Goal: Task Accomplishment & Management: Manage account settings

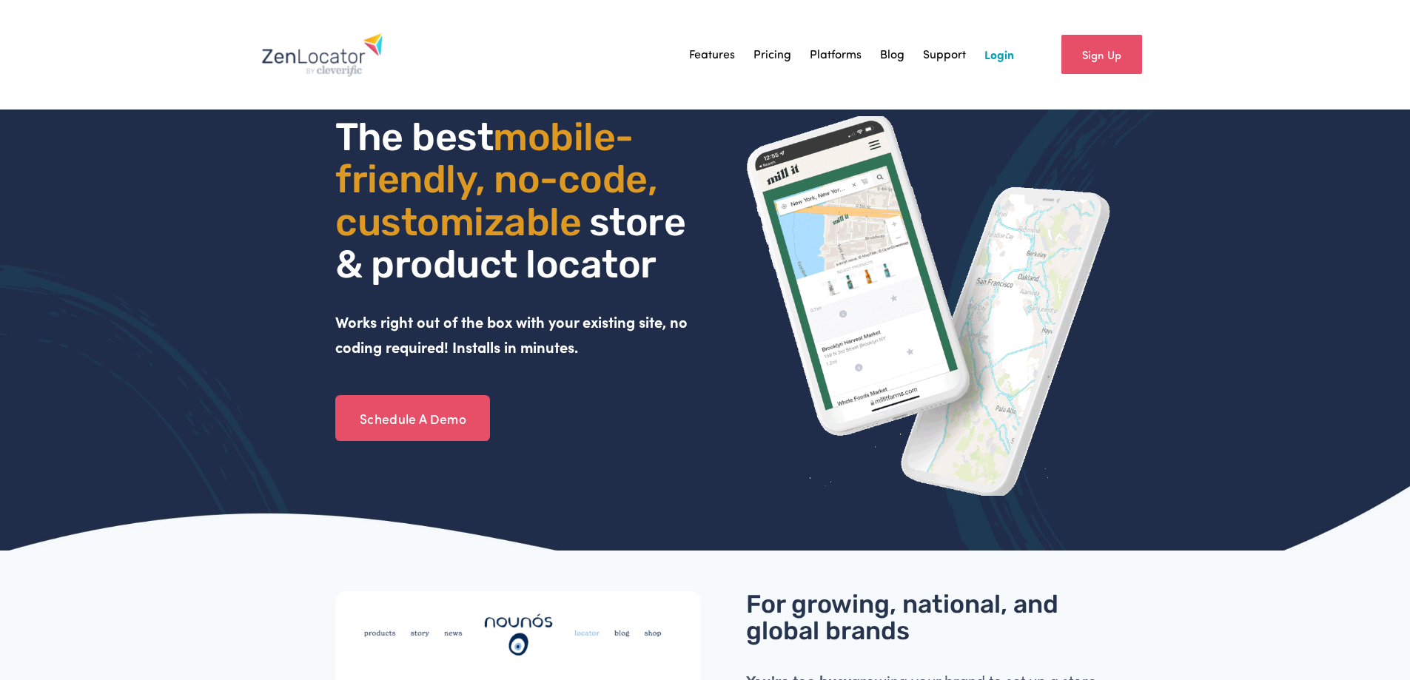
click at [996, 51] on link "Login" at bounding box center [999, 55] width 30 height 22
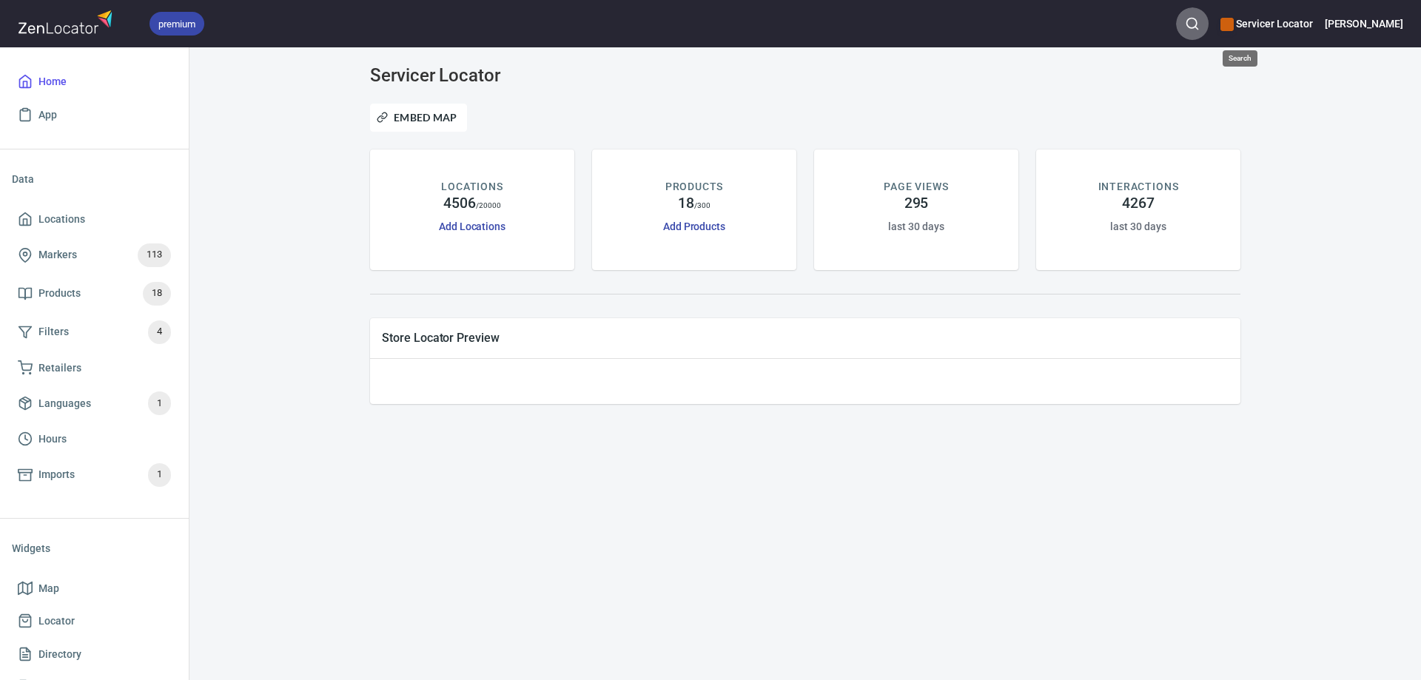
click at [1200, 21] on icon "button" at bounding box center [1192, 23] width 15 height 15
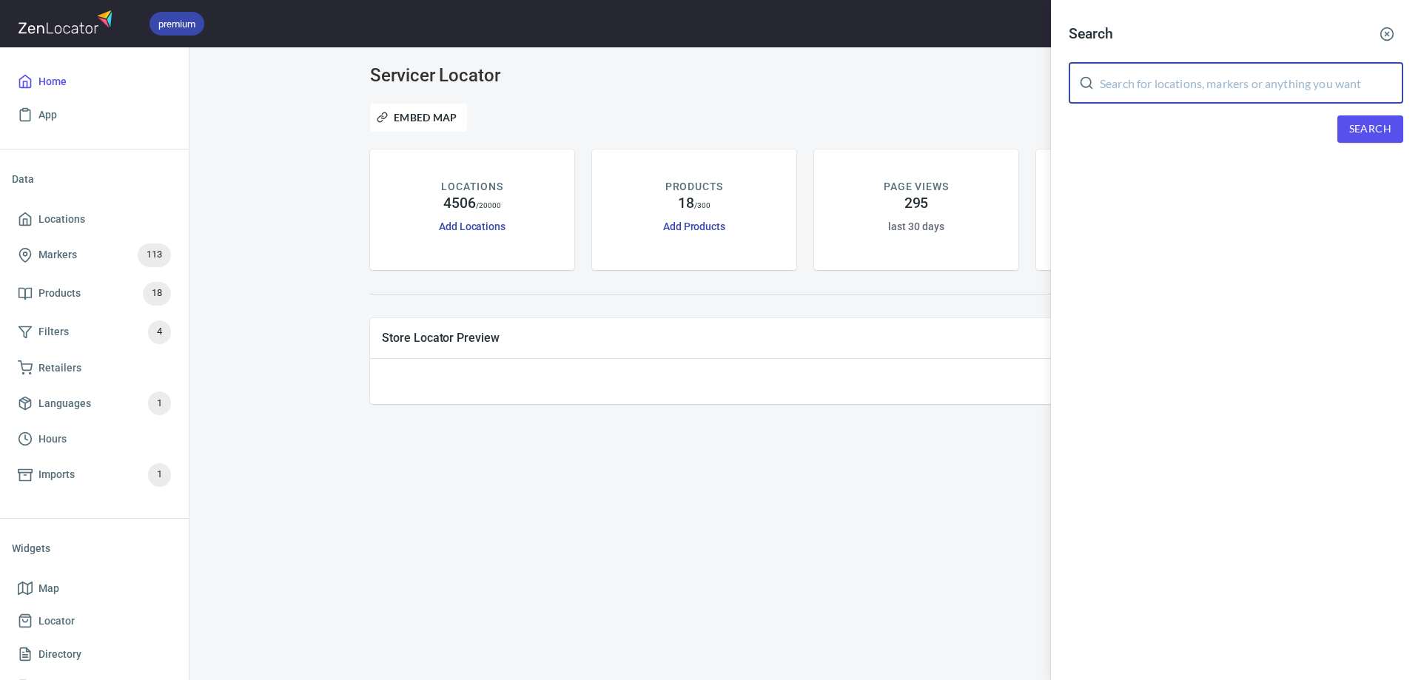
click at [1176, 84] on input "text" at bounding box center [1251, 82] width 303 height 41
type input "the high end"
click at [1353, 127] on span "Search" at bounding box center [1370, 129] width 42 height 19
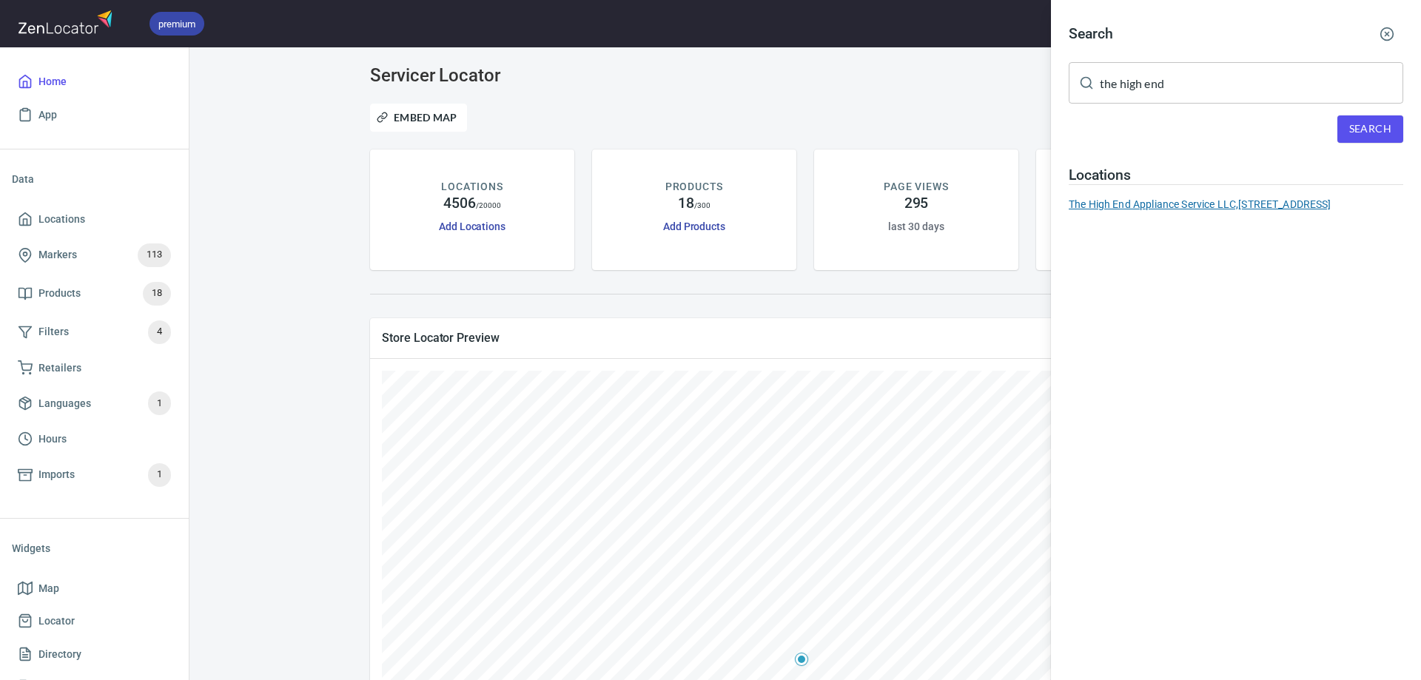
click at [1149, 207] on div "The High End Appliance Service LLC, [STREET_ADDRESS]" at bounding box center [1236, 204] width 335 height 15
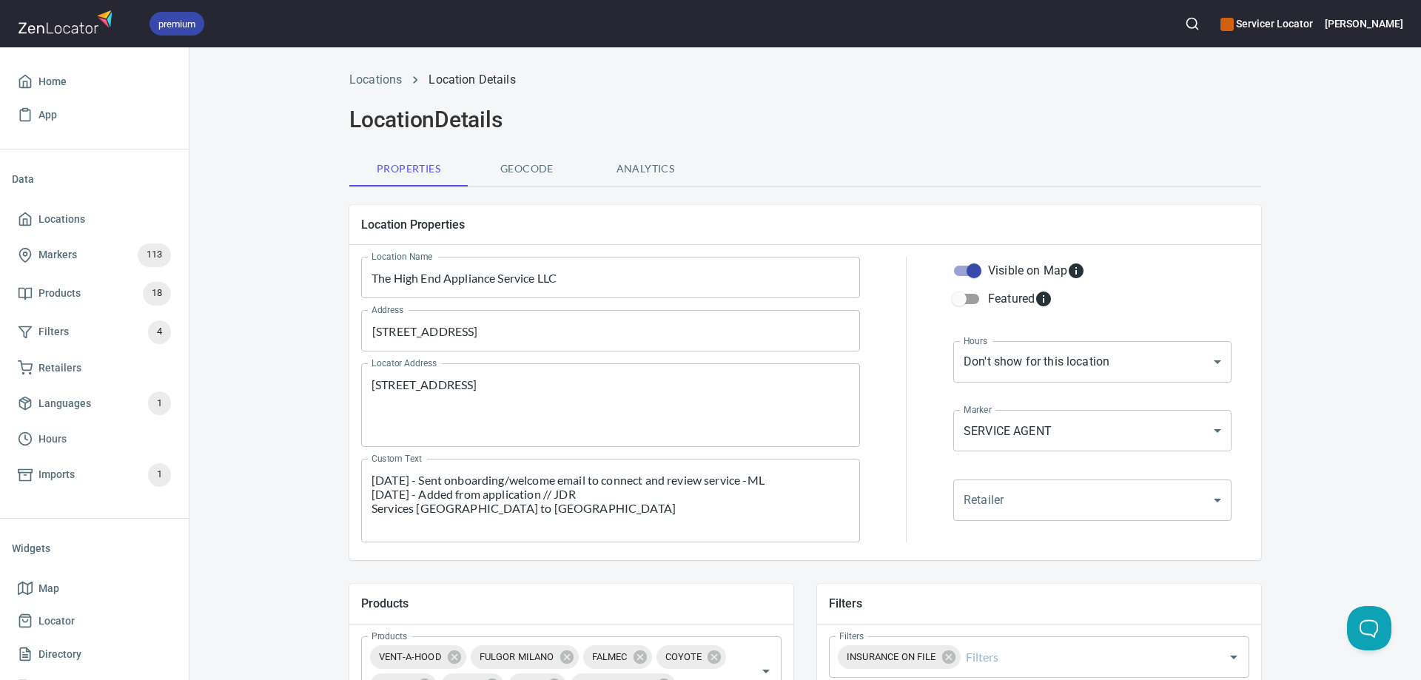
click at [363, 474] on div "[DATE] - Sent onboarding/welcome email to connect and review service -ML [DATE]…" at bounding box center [610, 501] width 499 height 84
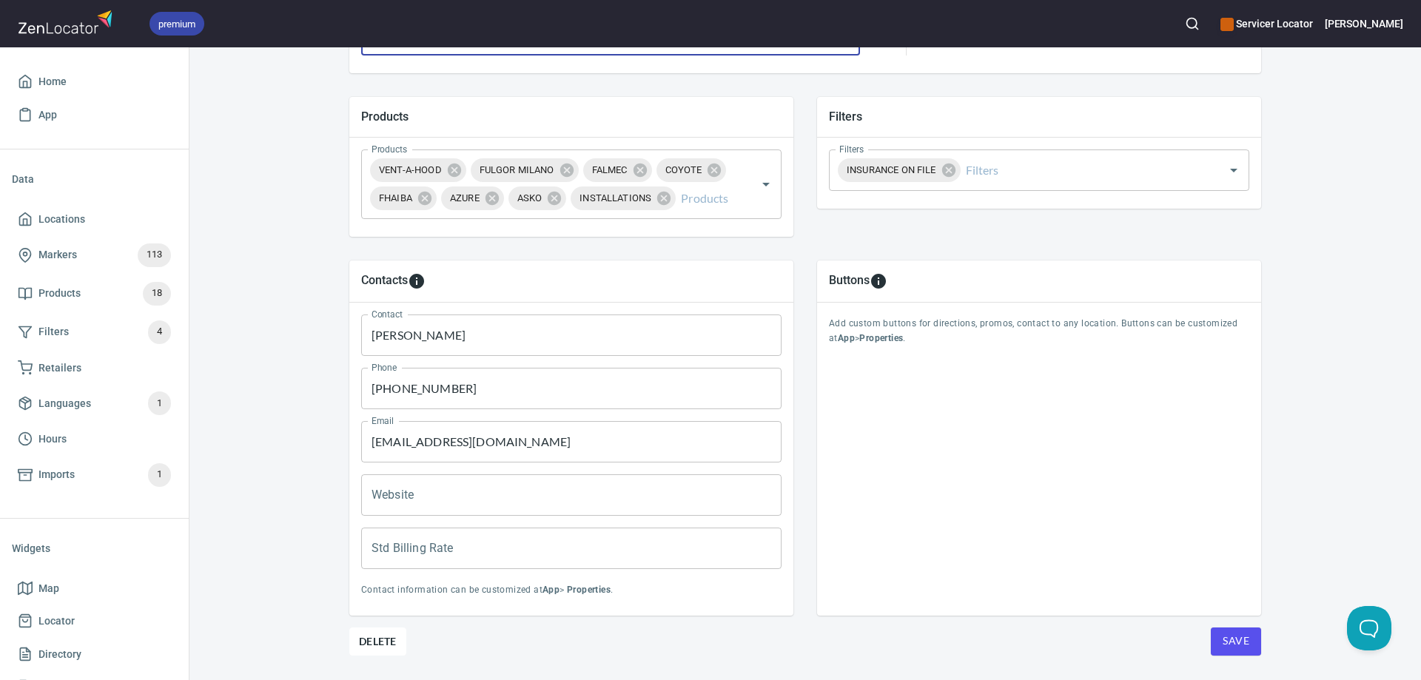
scroll to position [528, 0]
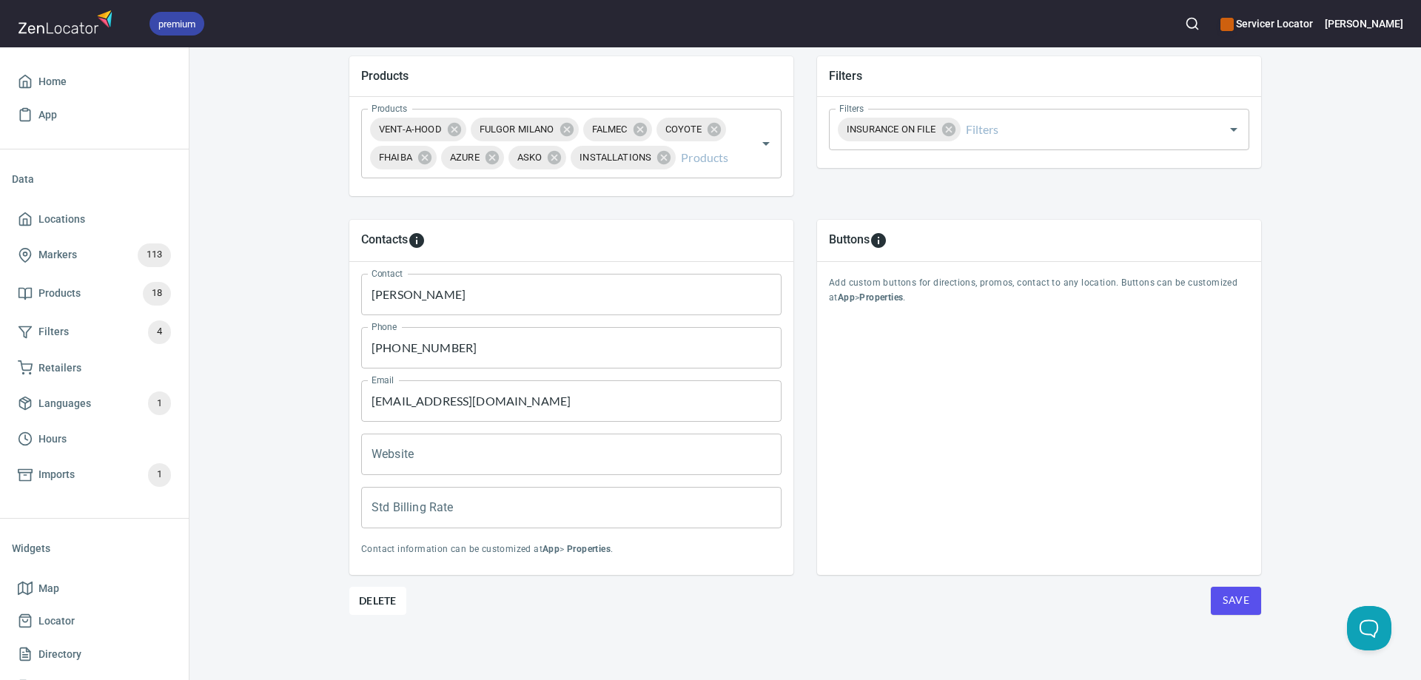
type textarea "8/19/25 - Goes north to Boca Raton 6/16/25 - Sent onboarding/welcome email to c…"
click at [1232, 594] on span "Save" at bounding box center [1236, 600] width 27 height 19
click at [1229, 600] on span "Save" at bounding box center [1236, 600] width 27 height 19
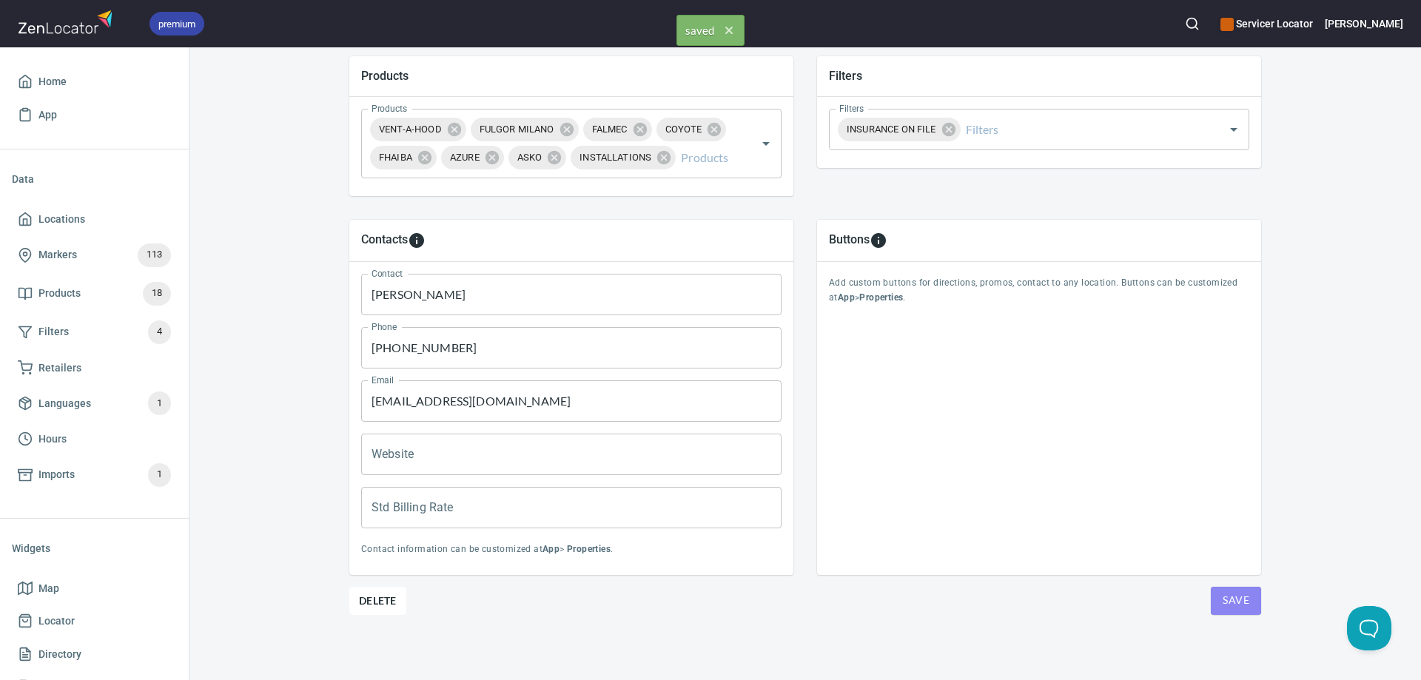
click at [1229, 600] on span "Save" at bounding box center [1236, 600] width 27 height 19
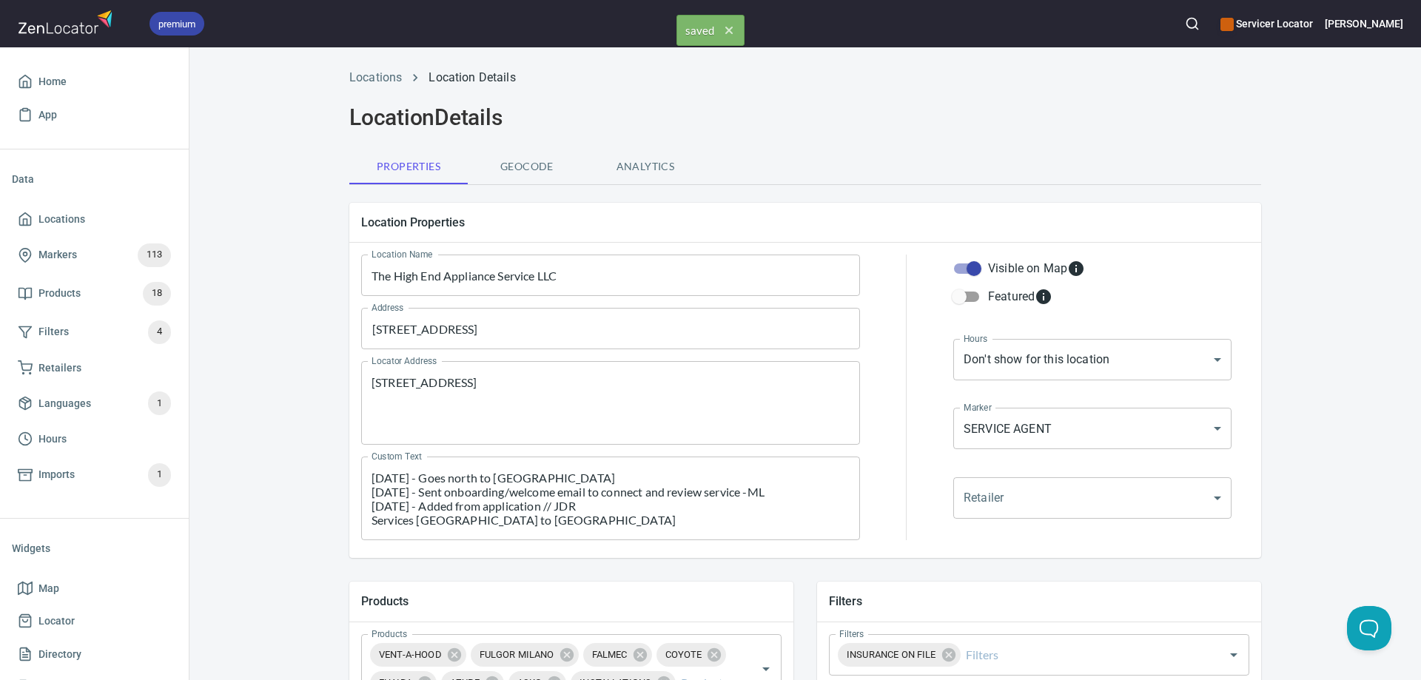
scroll to position [0, 0]
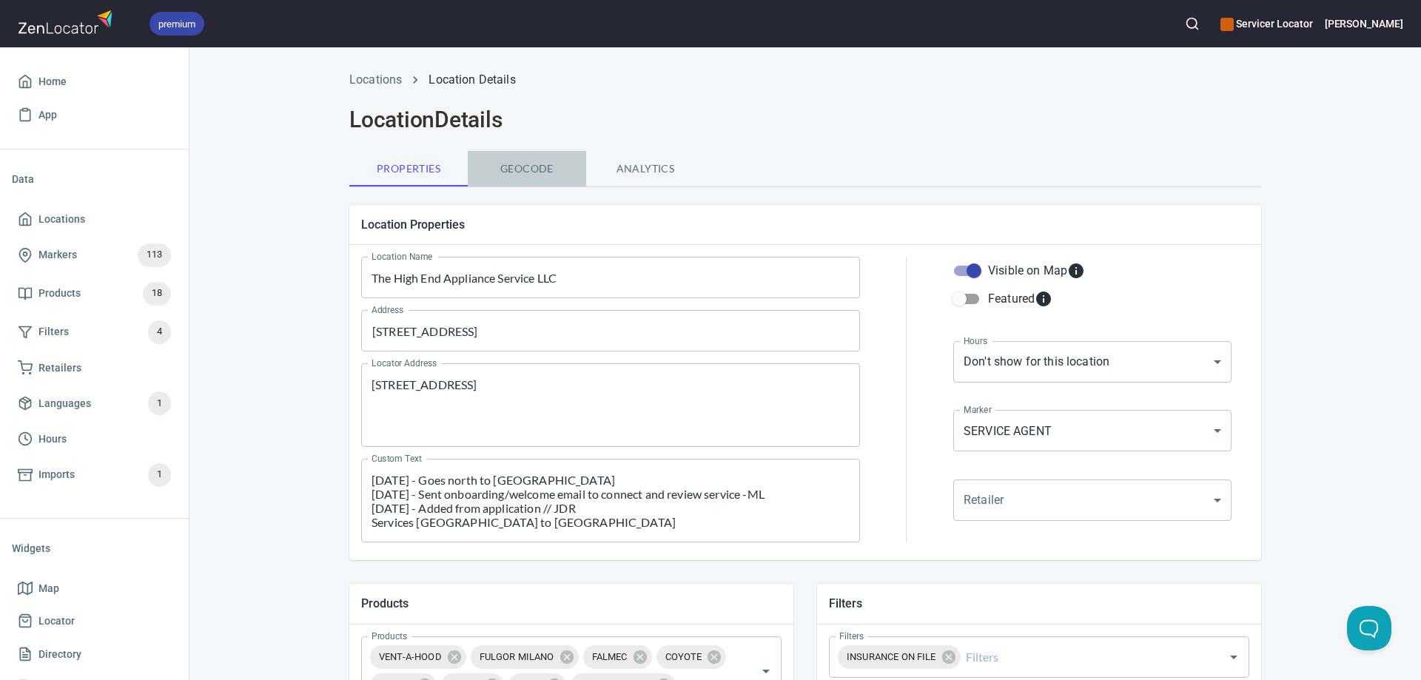
click at [529, 172] on span "Geocode" at bounding box center [527, 169] width 101 height 19
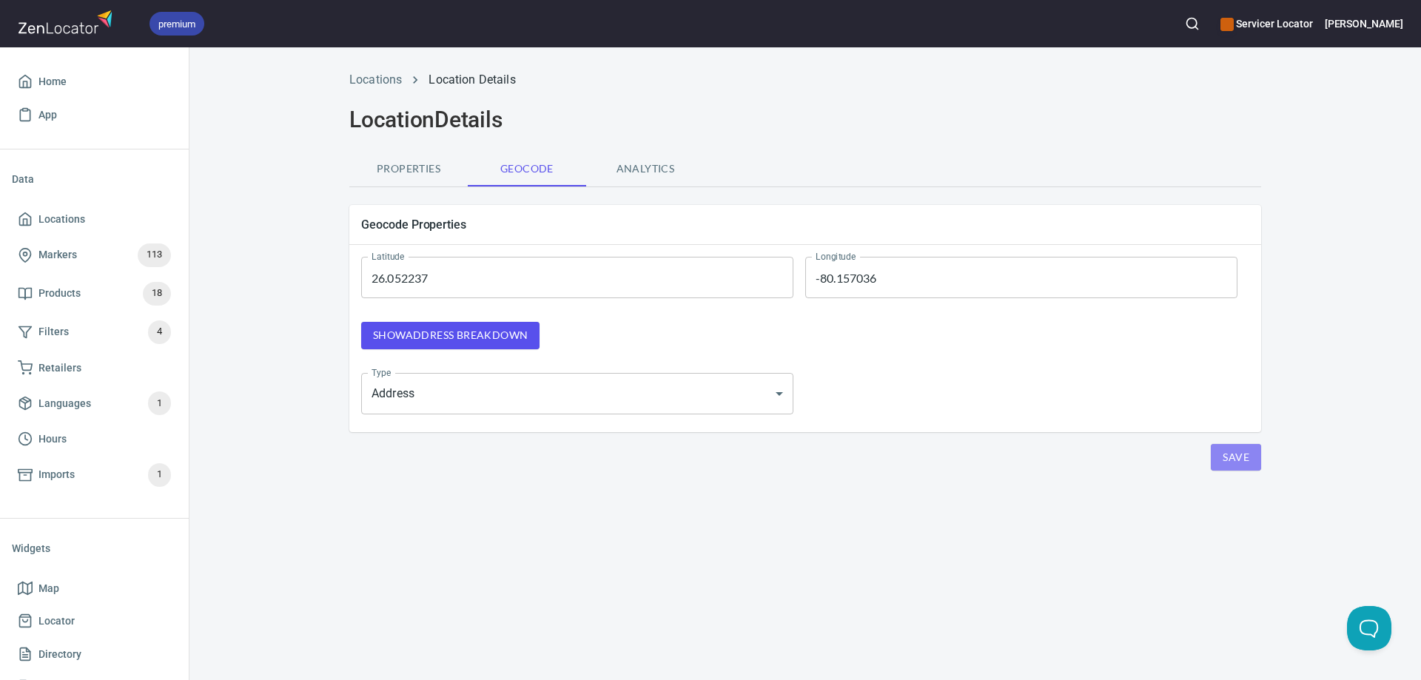
click at [1235, 460] on span "Save" at bounding box center [1236, 458] width 27 height 19
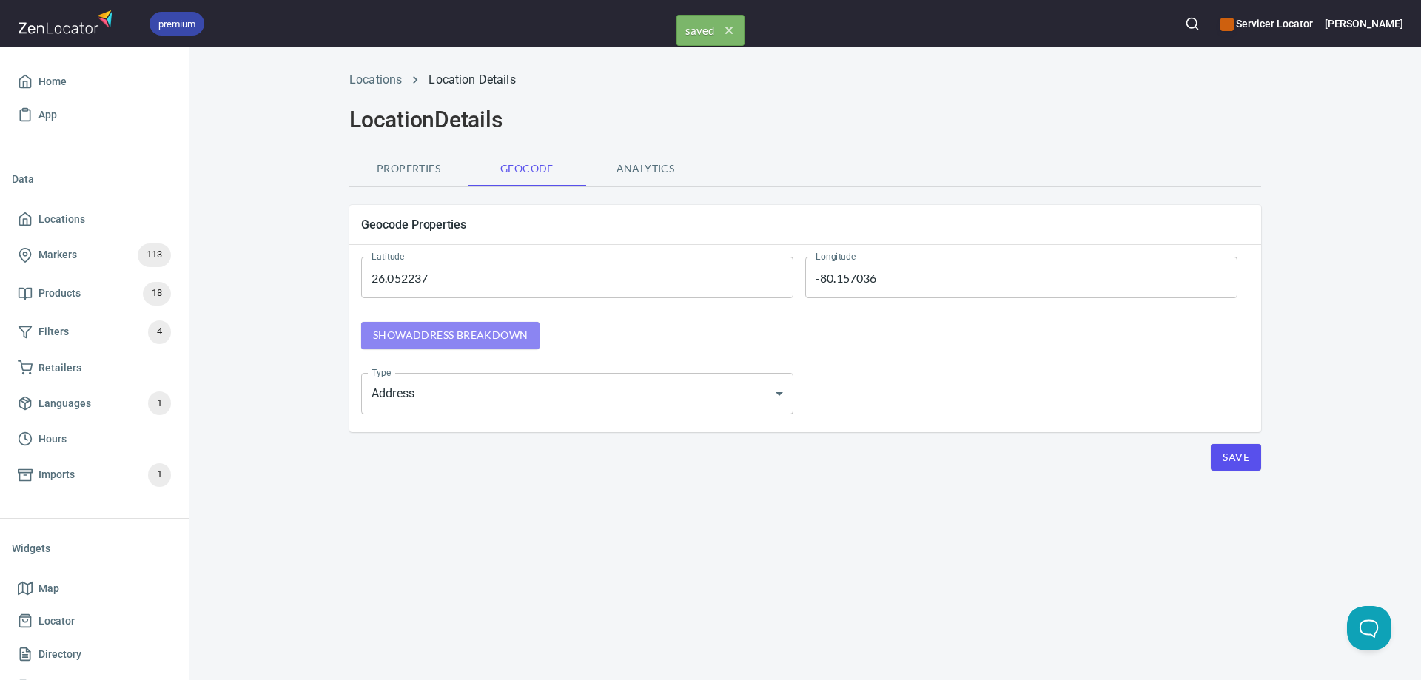
click at [507, 326] on span "Show address breakdown" at bounding box center [450, 335] width 155 height 19
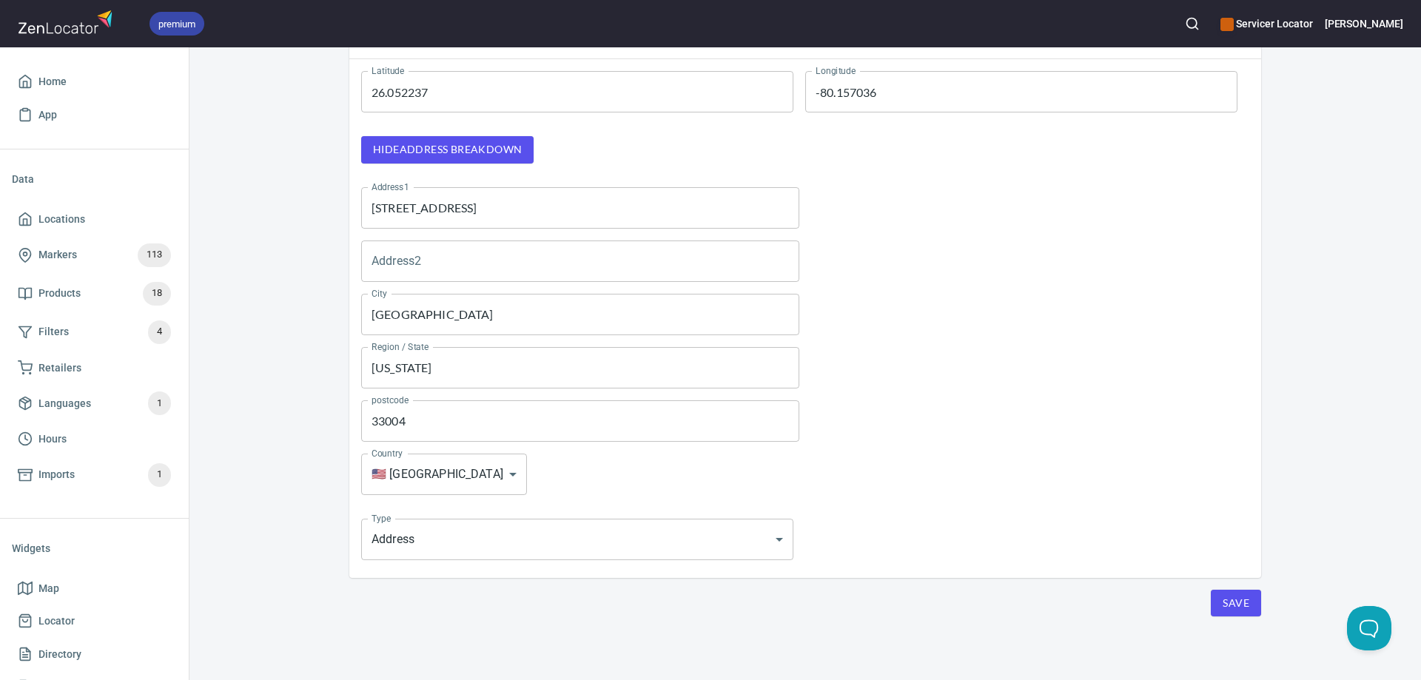
scroll to position [187, 0]
click at [1235, 600] on span "Save" at bounding box center [1236, 602] width 27 height 19
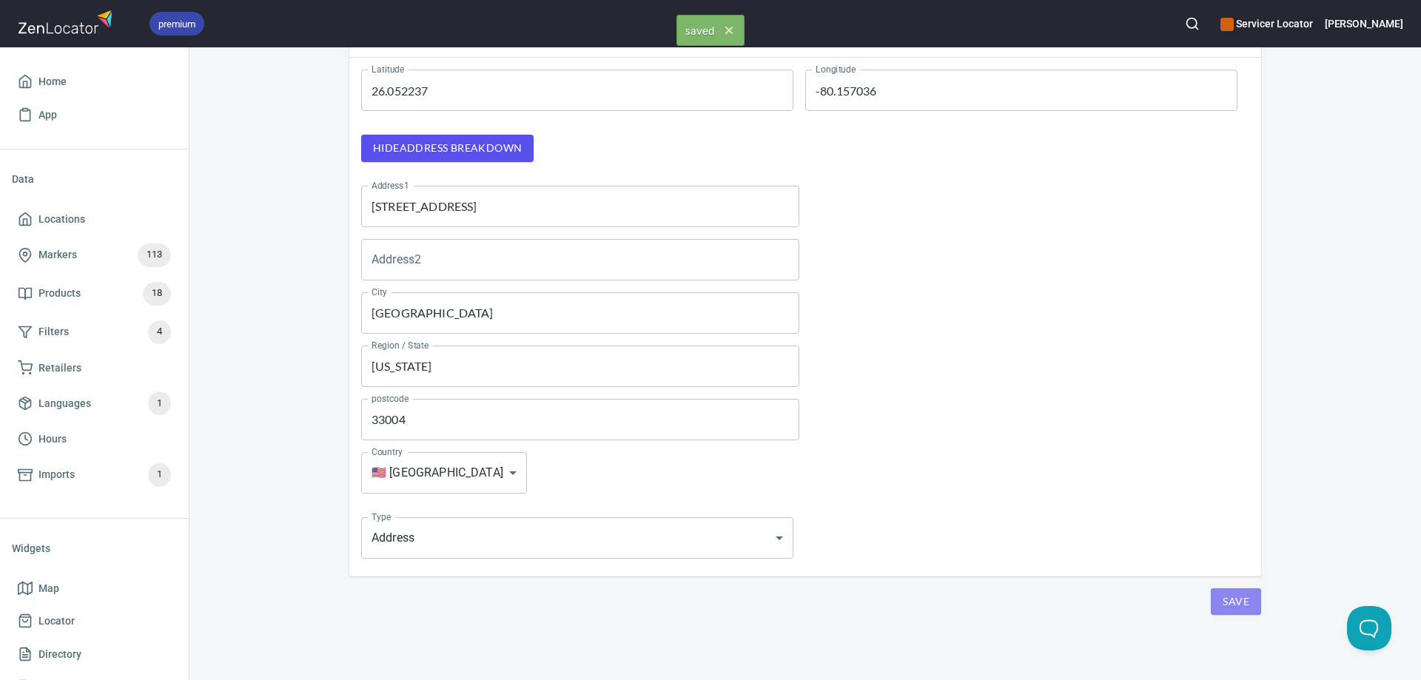
click at [1235, 599] on span "Save" at bounding box center [1236, 602] width 27 height 19
drag, startPoint x: 1235, startPoint y: 599, endPoint x: 1221, endPoint y: 597, distance: 14.1
click at [1232, 597] on span "Save" at bounding box center [1236, 602] width 27 height 19
